Goal: Information Seeking & Learning: Learn about a topic

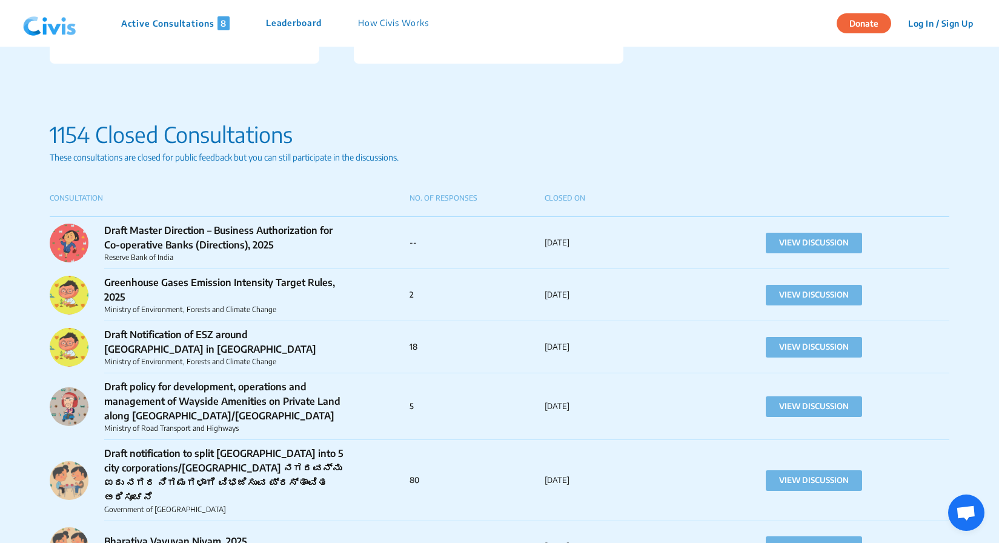
scroll to position [1043, 0]
click at [829, 477] on button "VIEW DISCUSSION" at bounding box center [814, 480] width 96 height 21
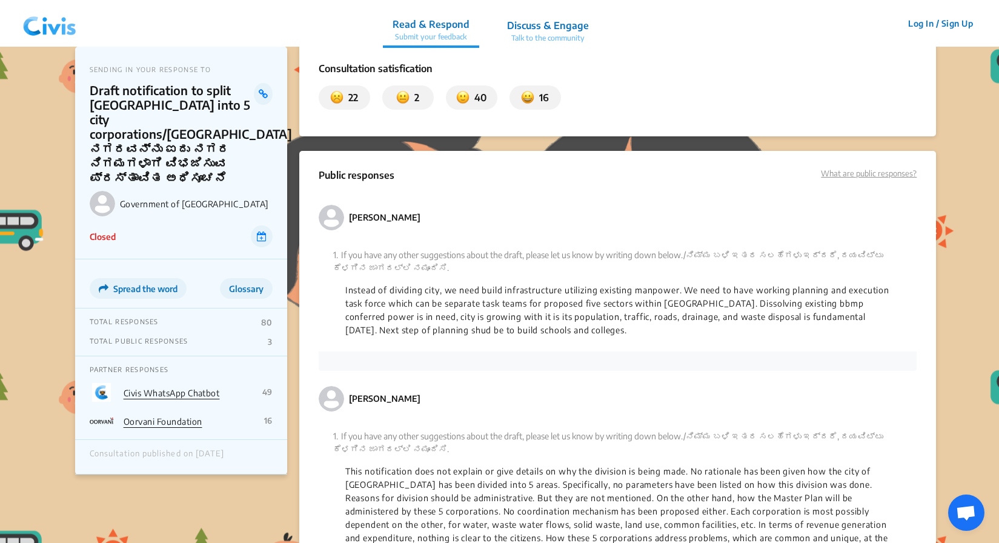
scroll to position [1488, 0]
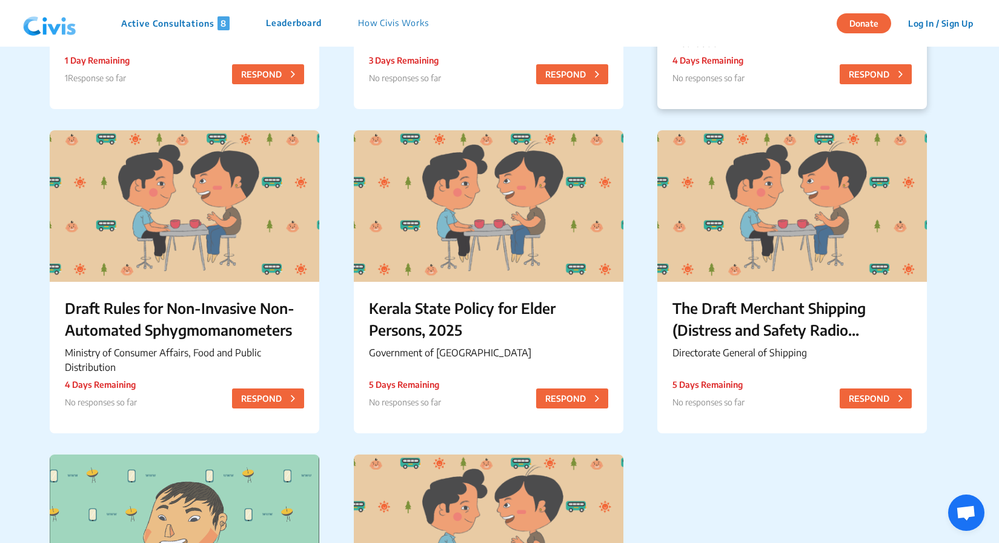
scroll to position [350, 0]
click at [496, 325] on p "Kerala State Policy for Elder Persons, 2025" at bounding box center [488, 318] width 239 height 44
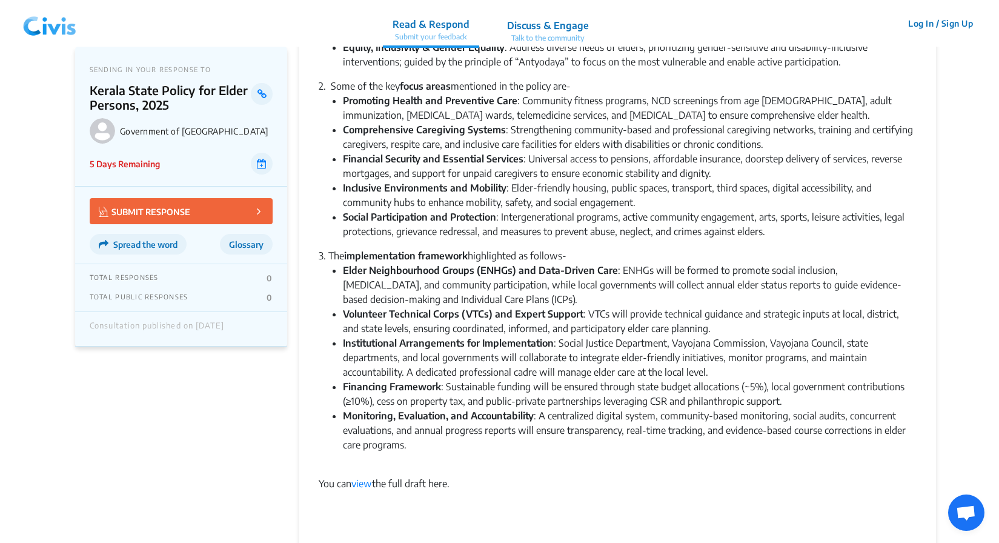
scroll to position [569, 0]
click at [603, 357] on li "Institutional Arrangements for Implementation : Social Justice Department, Vayo…" at bounding box center [630, 356] width 574 height 44
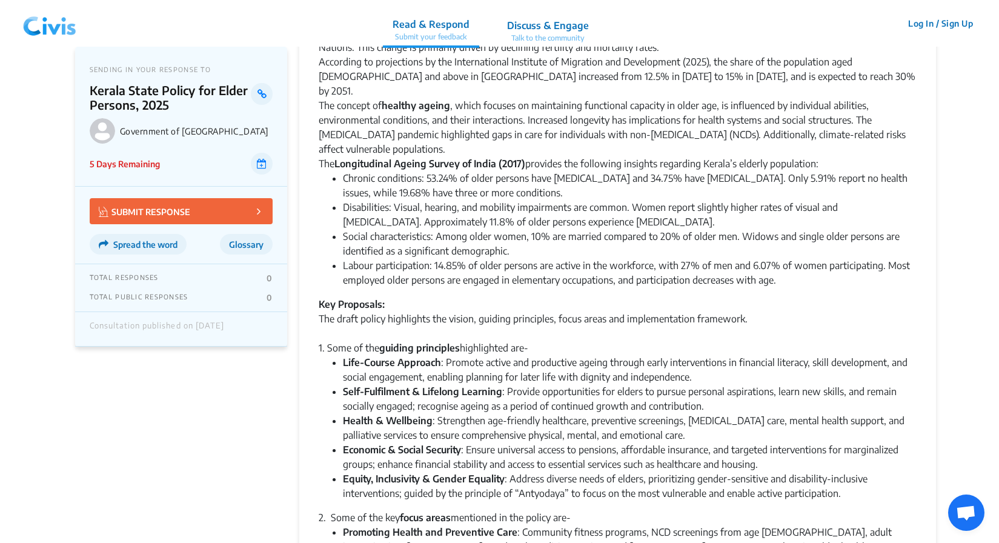
scroll to position [0, 0]
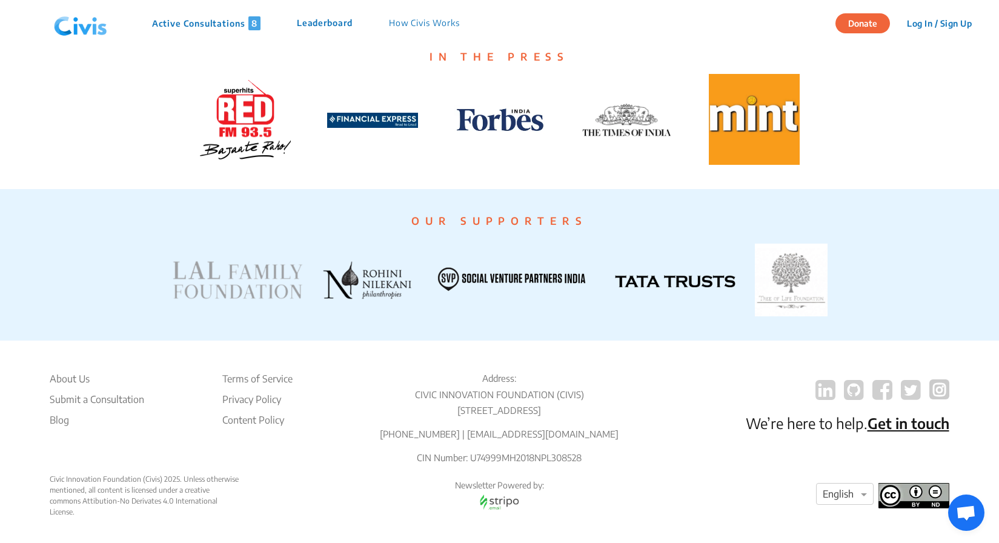
scroll to position [2263, 0]
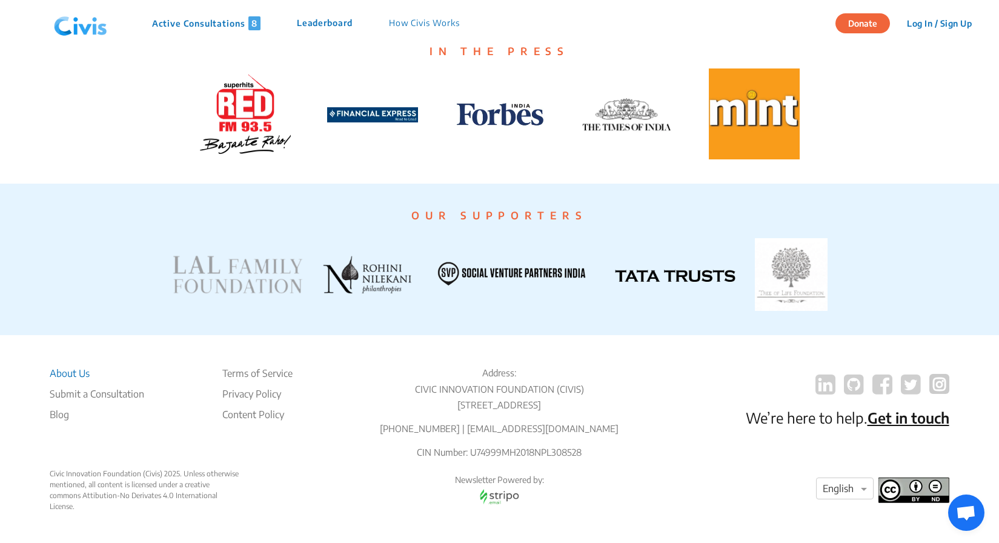
click at [64, 366] on li "About Us" at bounding box center [97, 373] width 95 height 15
